Goal: Task Accomplishment & Management: Complete application form

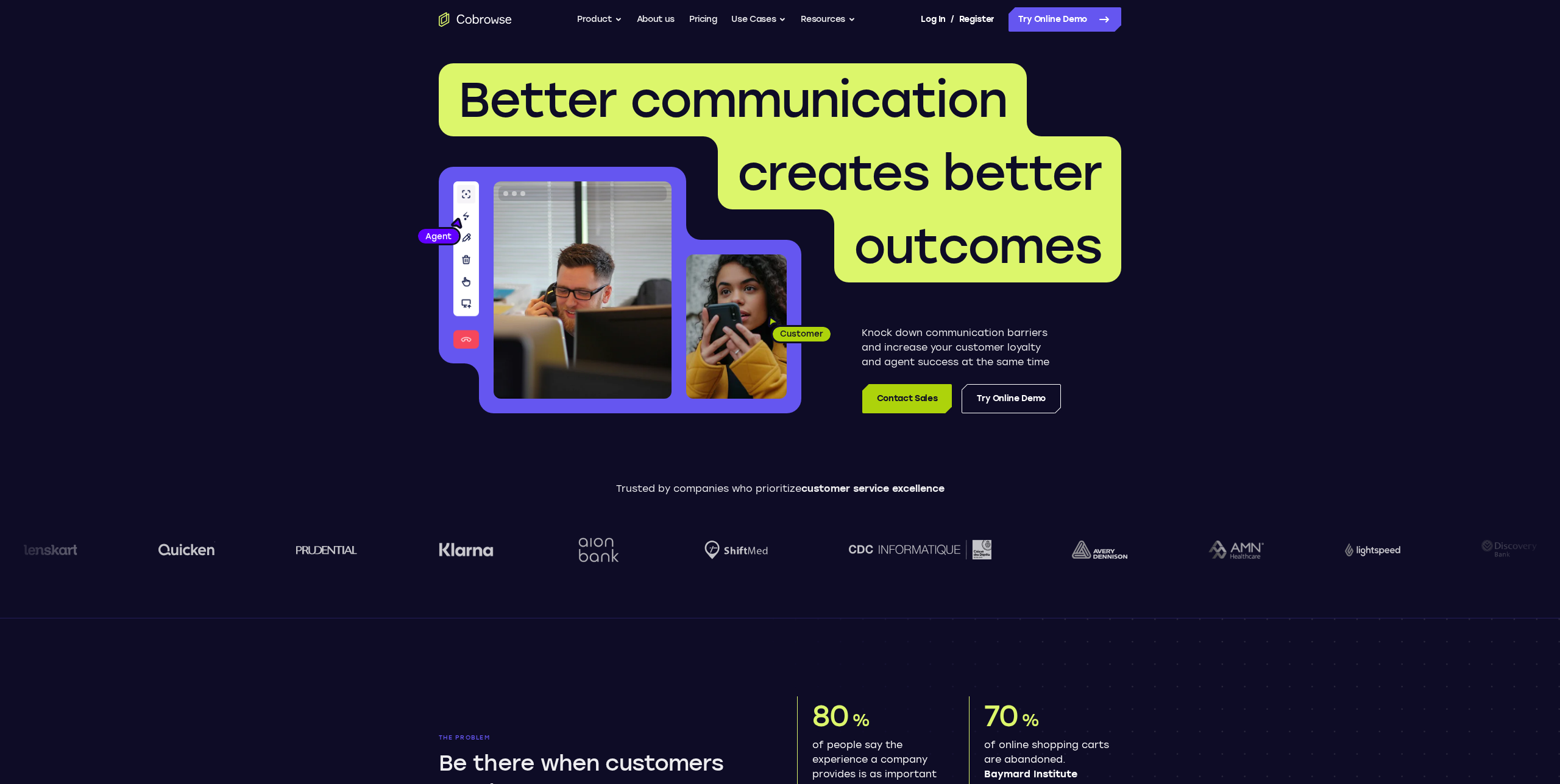
click at [918, 401] on link "Contact Sales" at bounding box center [907, 398] width 90 height 30
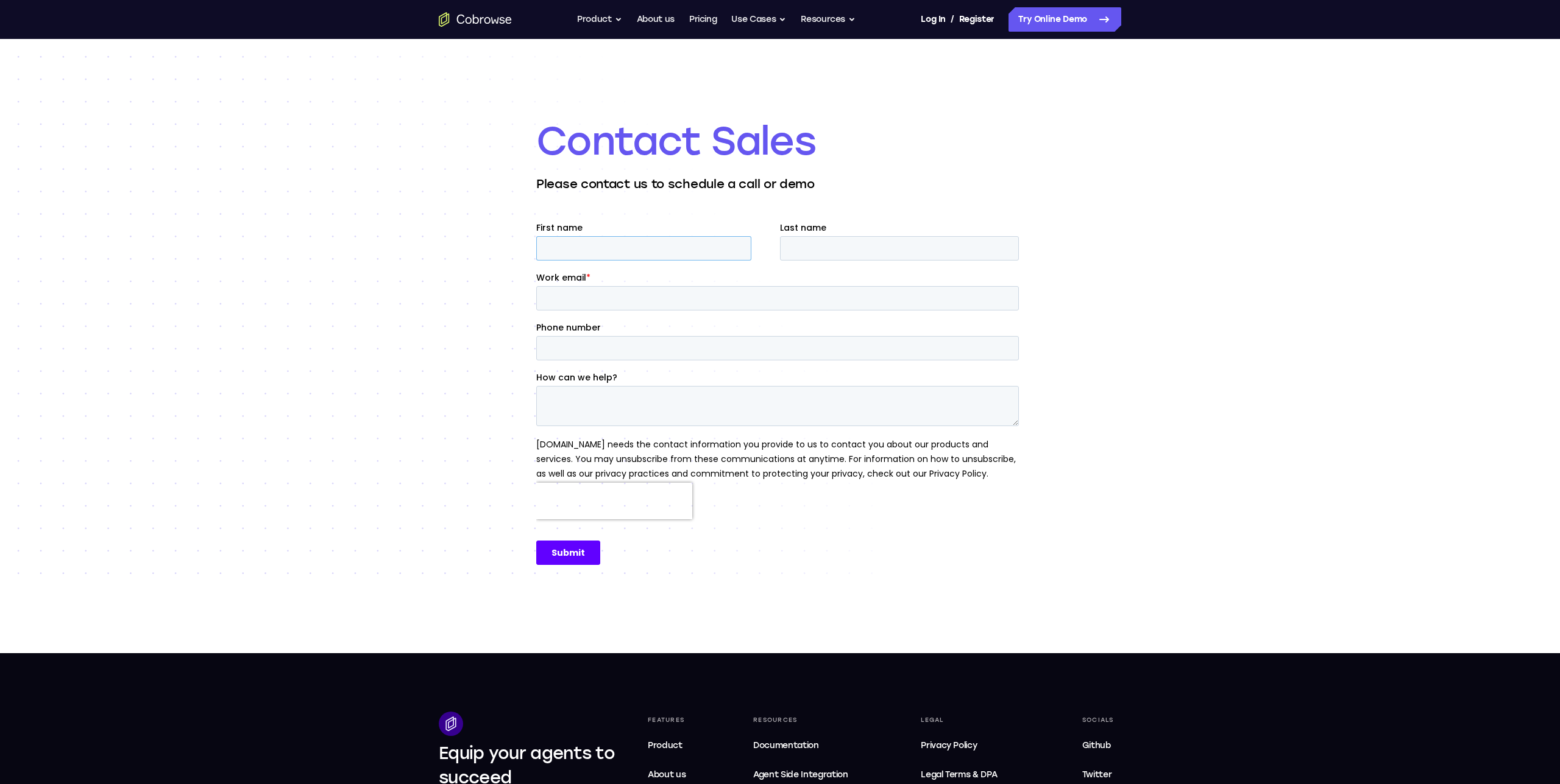
click at [644, 244] on input "First name" at bounding box center [644, 249] width 215 height 25
type input "Pete"
type input "Torres"
type input "pete.torres@linkerfinance.com"
type input "571-345-4569"
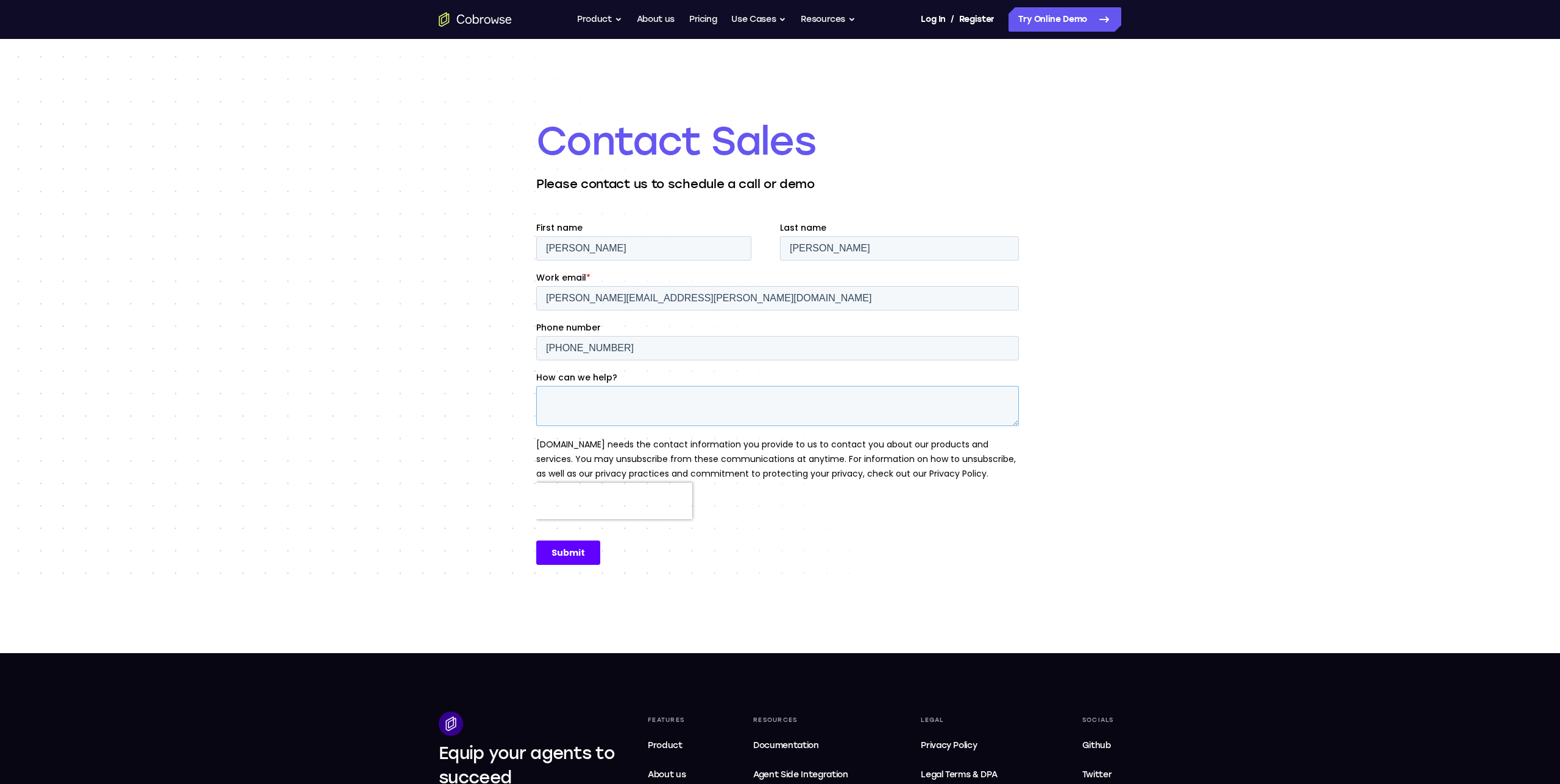
click at [582, 399] on textarea "How can we help?" at bounding box center [778, 406] width 482 height 40
type textarea "Learn more"
click at [627, 351] on input "571-345-4569" at bounding box center [778, 349] width 482 height 25
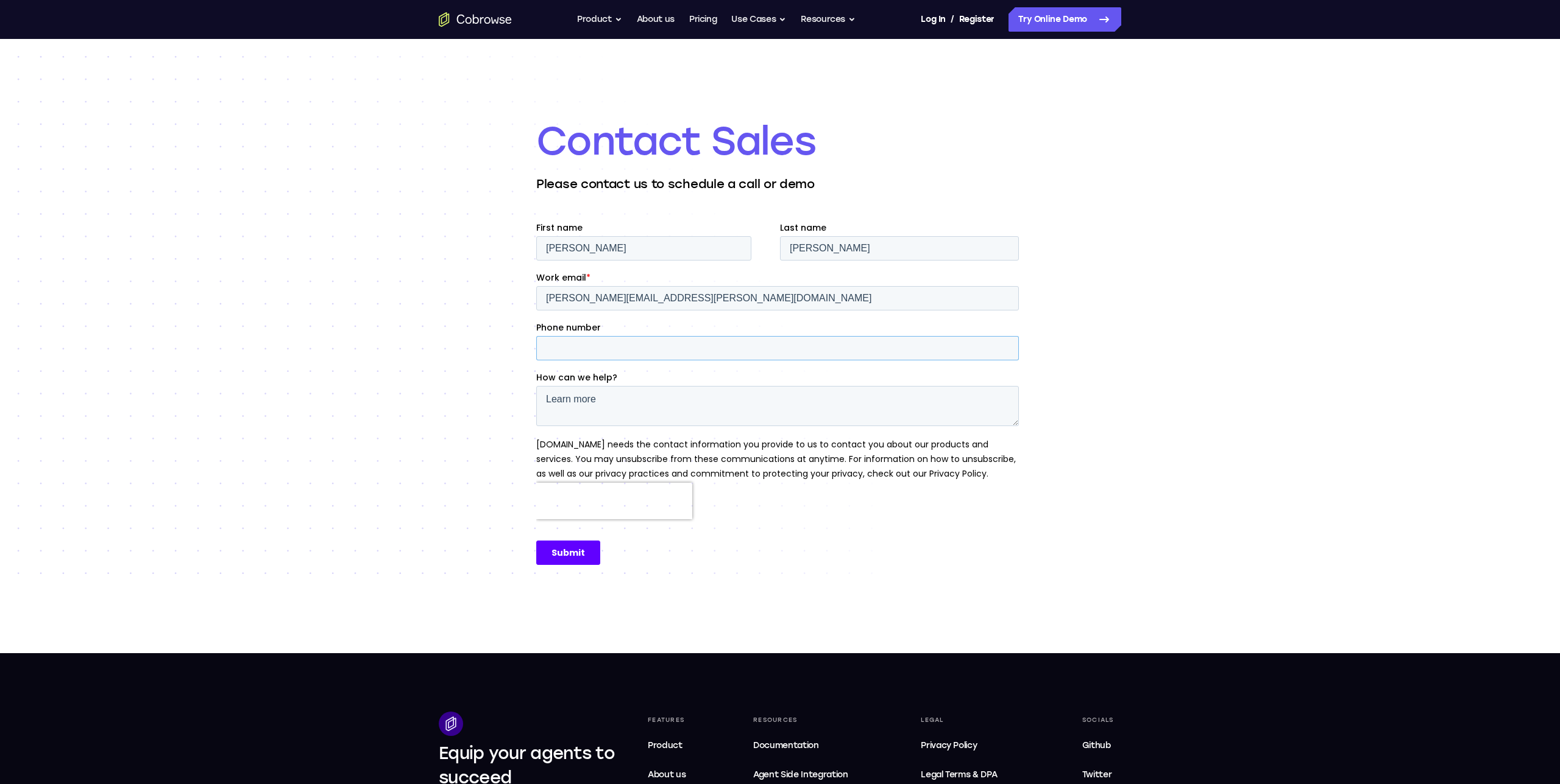
type input "571-345-4569"
click at [618, 394] on textarea "Learn more" at bounding box center [778, 406] width 482 height 40
click at [957, 398] on textarea "Learn more about the platform, and explore using it more broadly with our custo…" at bounding box center [778, 406] width 482 height 40
type textarea "Learn more about the platform, and explore using it more broadly with our custo…"
click at [567, 552] on input "Submit" at bounding box center [568, 553] width 64 height 25
